Goal: Find specific fact

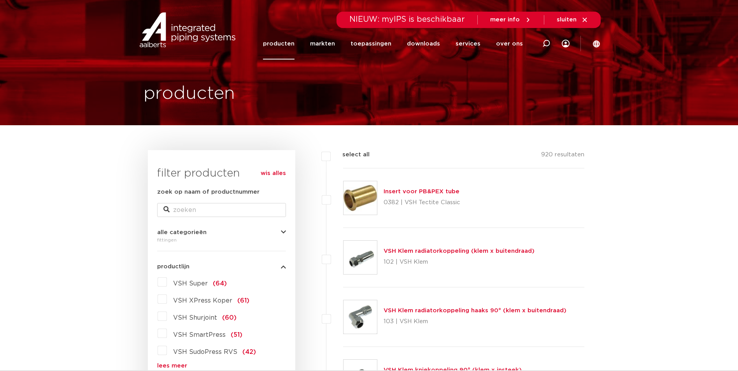
scroll to position [39, 0]
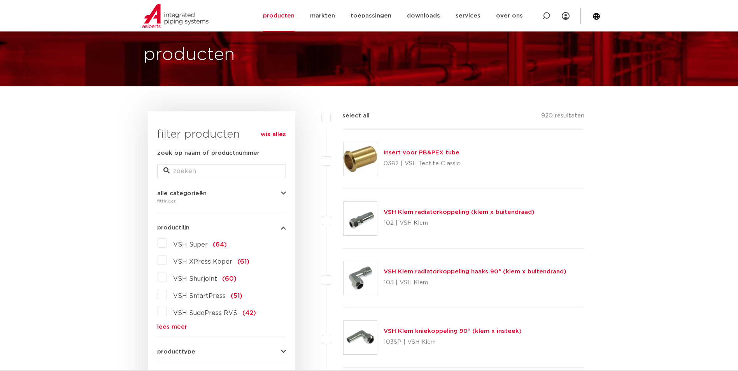
click at [176, 325] on link "lees meer" at bounding box center [221, 327] width 129 height 6
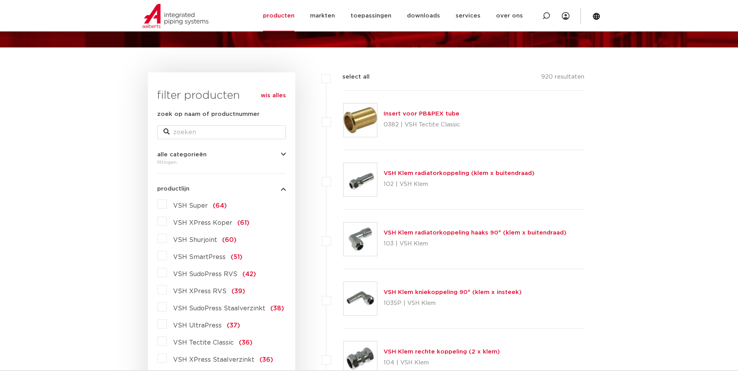
scroll to position [117, 0]
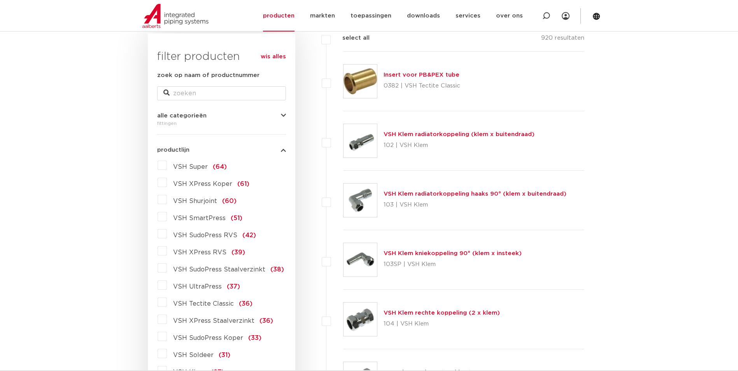
click at [167, 286] on label "VSH UltraPress (37)" at bounding box center [203, 285] width 73 height 12
click at [0, 0] on input "VSH UltraPress (37)" at bounding box center [0, 0] width 0 height 0
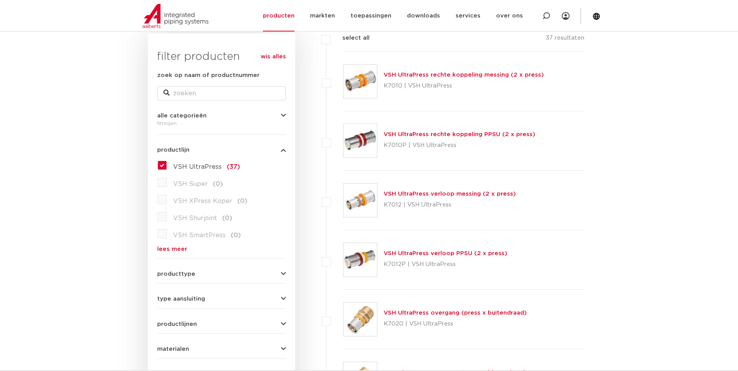
scroll to position [39, 0]
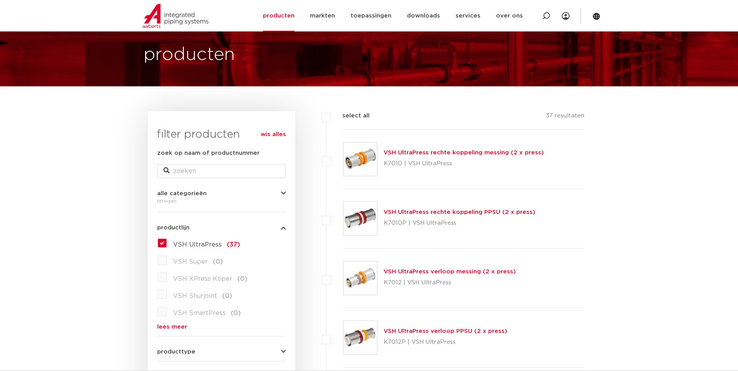
click at [403, 212] on link "VSH UltraPress rechte koppeling PPSU (2 x press)" at bounding box center [460, 212] width 152 height 6
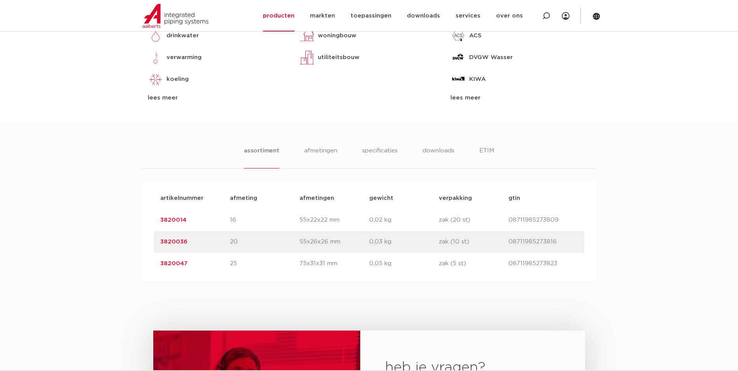
scroll to position [389, 0]
drag, startPoint x: 187, startPoint y: 221, endPoint x: 154, endPoint y: 221, distance: 32.7
click at [154, 221] on div "artikelnummer 3820014 afmeting 16 afmetingen 55x22x22 mm gewicht 0,02 kg verpak…" at bounding box center [369, 220] width 430 height 22
copy link "3820014"
